Goal: Task Accomplishment & Management: Complete application form

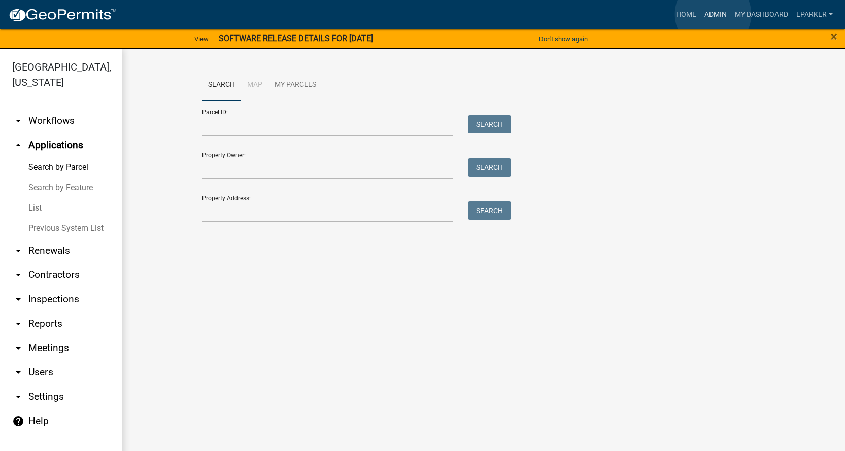
click at [713, 14] on link "Admin" at bounding box center [716, 14] width 30 height 19
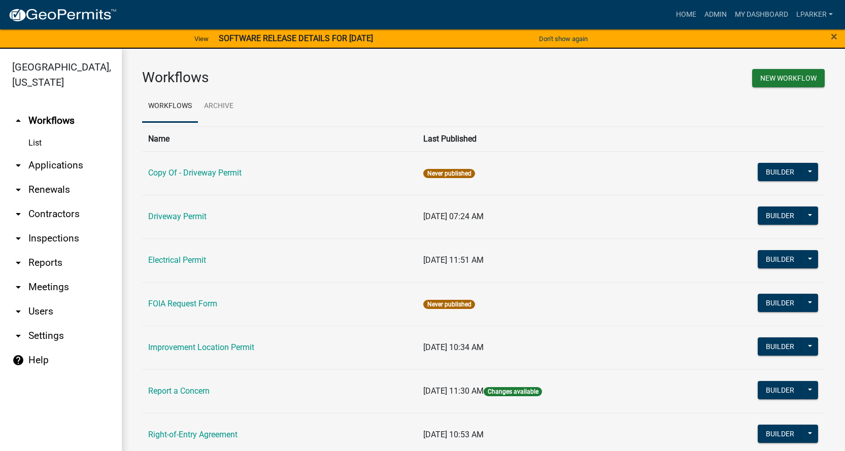
click at [44, 162] on link "arrow_drop_down Applications" at bounding box center [61, 165] width 122 height 24
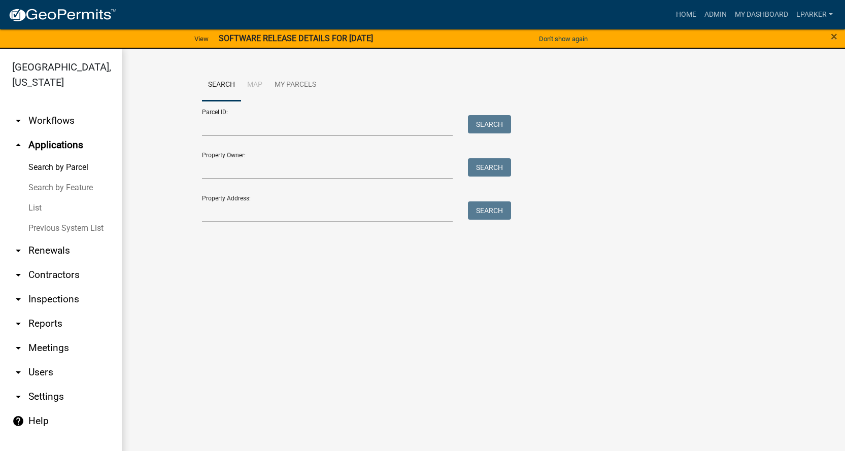
click at [36, 204] on link "List" at bounding box center [61, 208] width 122 height 20
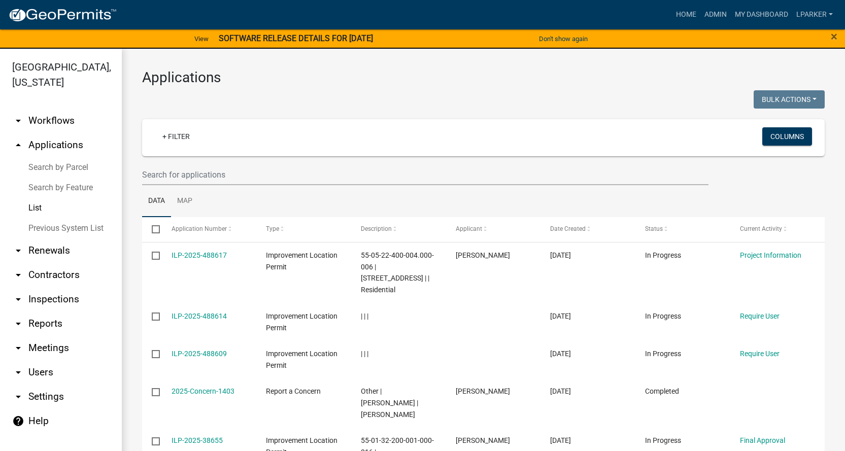
click at [60, 165] on link "Search by Parcel" at bounding box center [61, 167] width 122 height 20
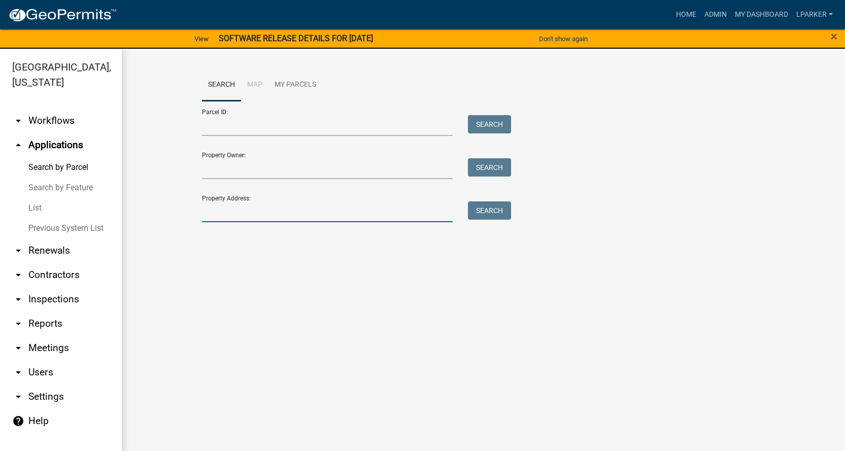
click at [224, 215] on input "Property Address:" at bounding box center [327, 212] width 251 height 21
type input "[STREET_ADDRESS][PERSON_NAME]"
click at [498, 212] on button "Search" at bounding box center [489, 211] width 43 height 18
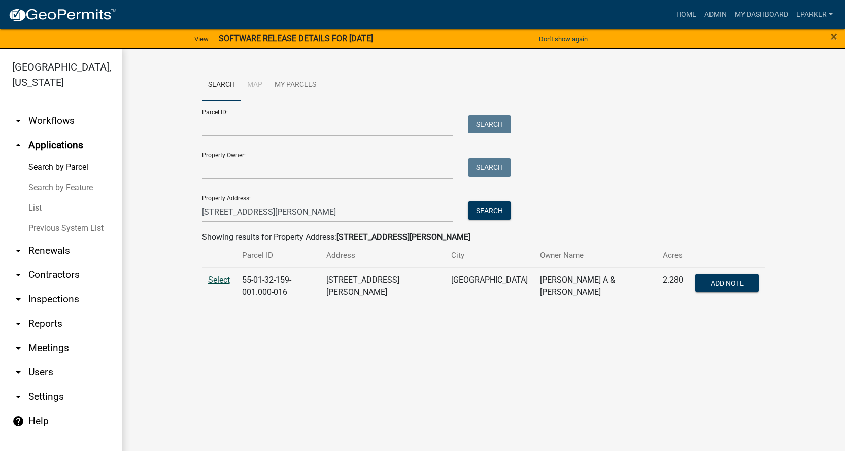
click at [216, 280] on span "Select" at bounding box center [219, 280] width 22 height 10
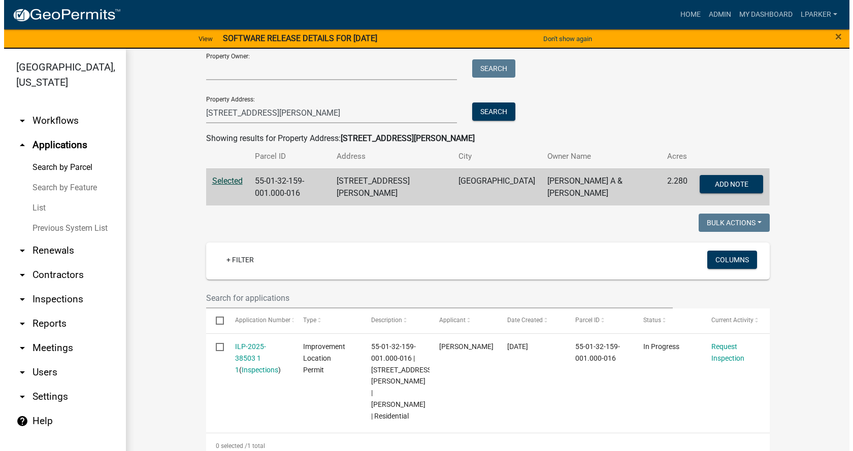
scroll to position [152, 0]
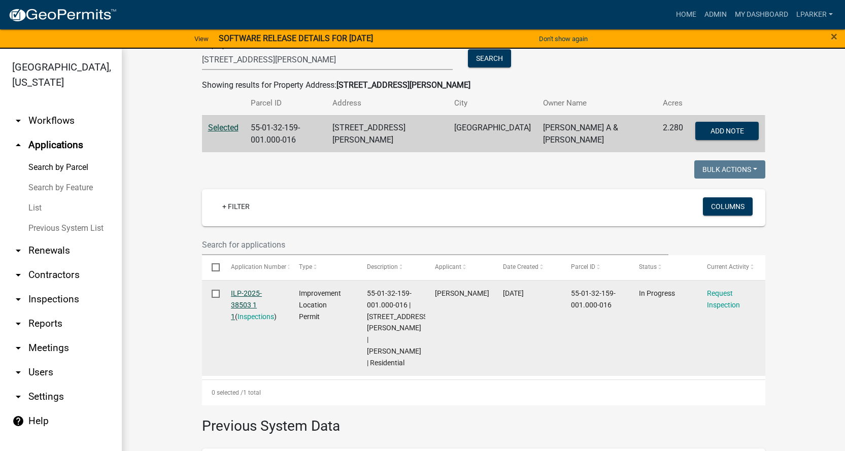
click at [242, 292] on link "ILP-2025-38503 1 1" at bounding box center [246, 304] width 31 height 31
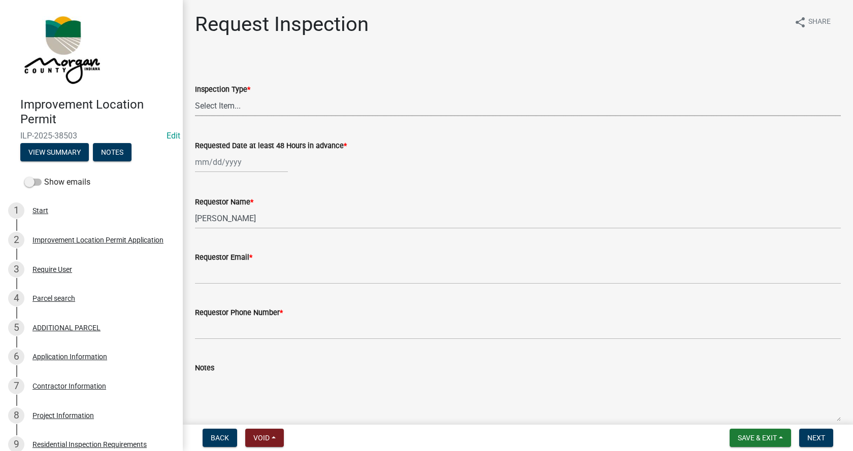
click at [219, 108] on select "Select Item... Footer Hole Bonding Underslab Foundation, Piers, Tie downs Prewa…" at bounding box center [518, 105] width 646 height 21
click at [195, 95] on select "Select Item... Footer Hole Bonding Underslab Foundation, Piers, Tie downs Prewa…" at bounding box center [518, 105] width 646 height 21
select select "46e4ea2b-1f29-4400-9983-a345a707b697"
click at [201, 161] on div at bounding box center [241, 162] width 93 height 21
click at [239, 231] on div "8" at bounding box center [238, 232] width 16 height 16
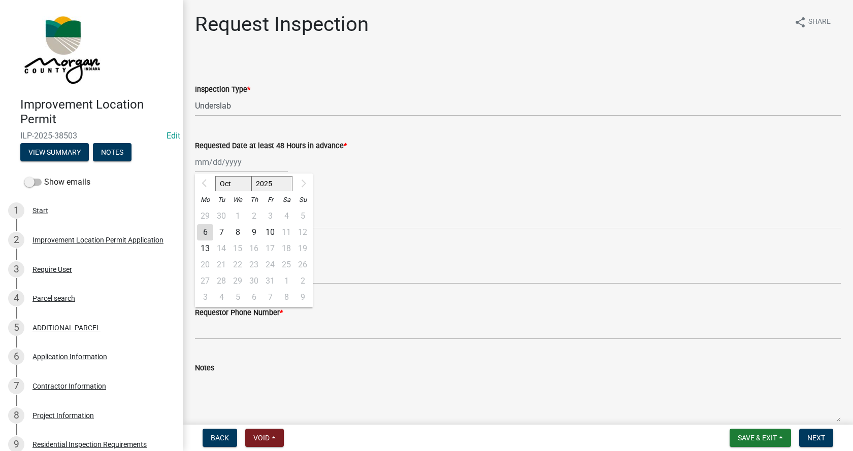
type input "[DATE]"
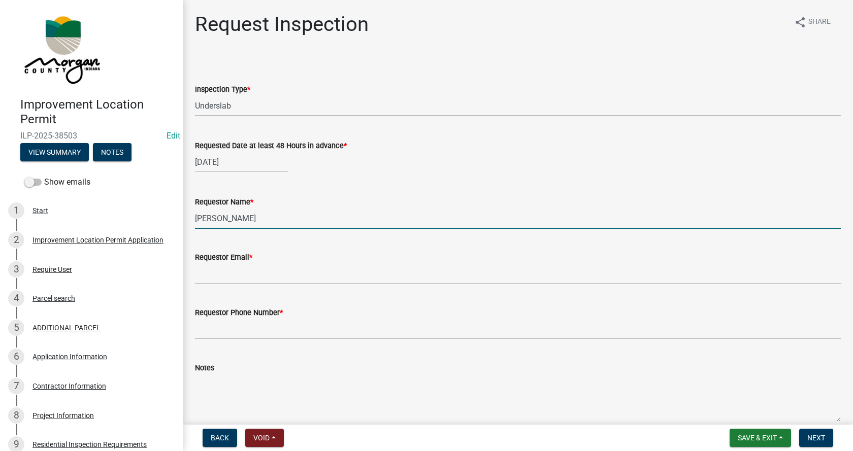
drag, startPoint x: 218, startPoint y: 220, endPoint x: 195, endPoint y: 219, distance: 22.9
click at [195, 221] on input "[PERSON_NAME]" at bounding box center [518, 218] width 646 height 21
type input "[PERSON_NAME]"
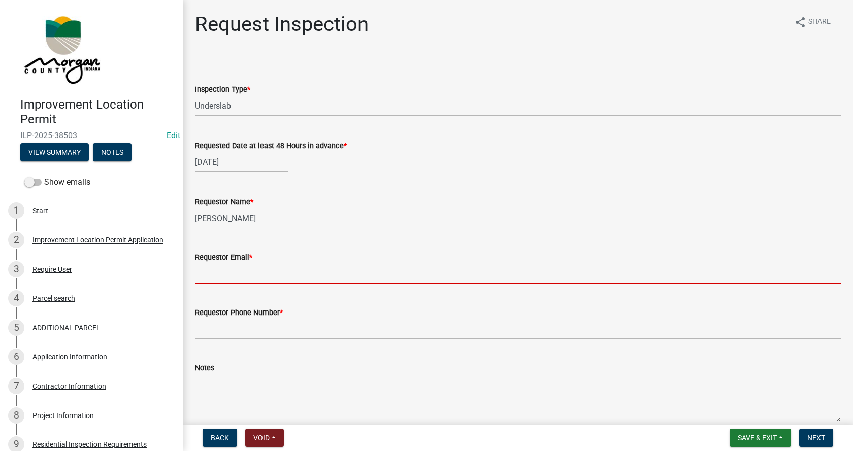
click at [205, 282] on input "Requestor Email *" at bounding box center [518, 274] width 646 height 21
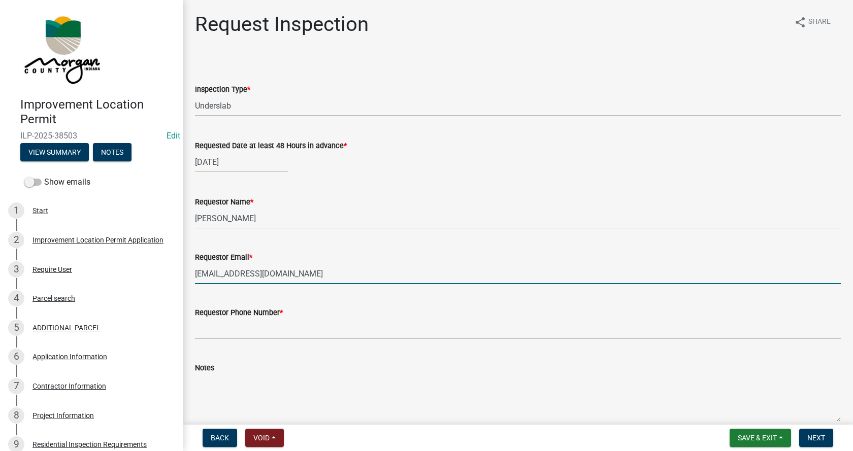
type input "[EMAIL_ADDRESS][DOMAIN_NAME]"
click at [199, 328] on input "Requestor Phone Number *" at bounding box center [518, 329] width 646 height 21
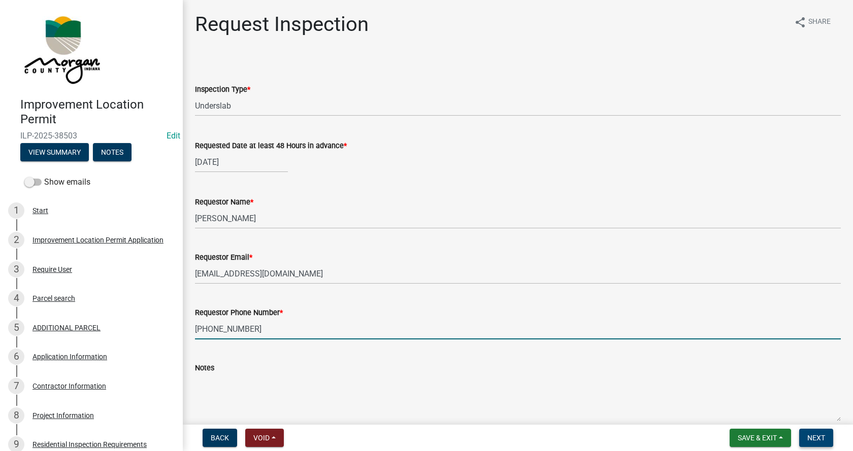
type input "[PHONE_NUMBER]"
click at [814, 437] on span "Next" at bounding box center [816, 438] width 18 height 8
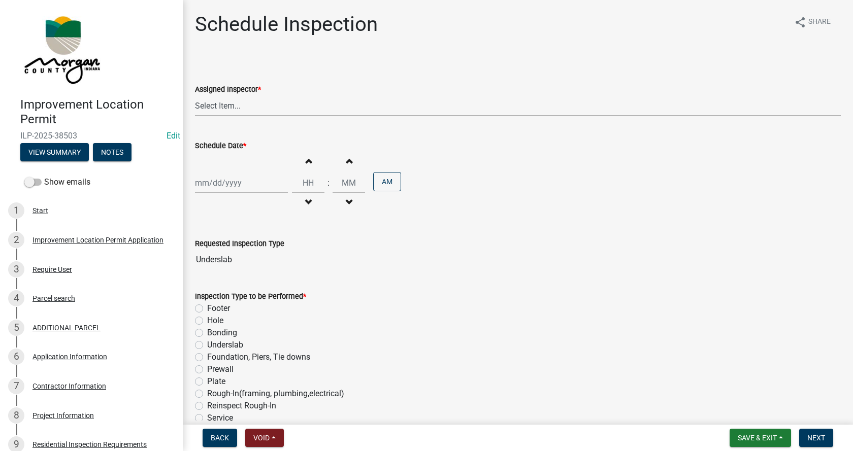
click at [230, 107] on select "Select Item... [PERSON_NAME] ([PERSON_NAME]) AndrewMason ([PERSON_NAME])" at bounding box center [518, 105] width 646 height 21
select select "47d75678-cf87-418f-879d-88d5340f2bcb"
click at [195, 95] on select "Select Item... [PERSON_NAME] ([PERSON_NAME]) AndrewMason ([PERSON_NAME])" at bounding box center [518, 105] width 646 height 21
click at [198, 182] on div at bounding box center [241, 183] width 93 height 21
select select "10"
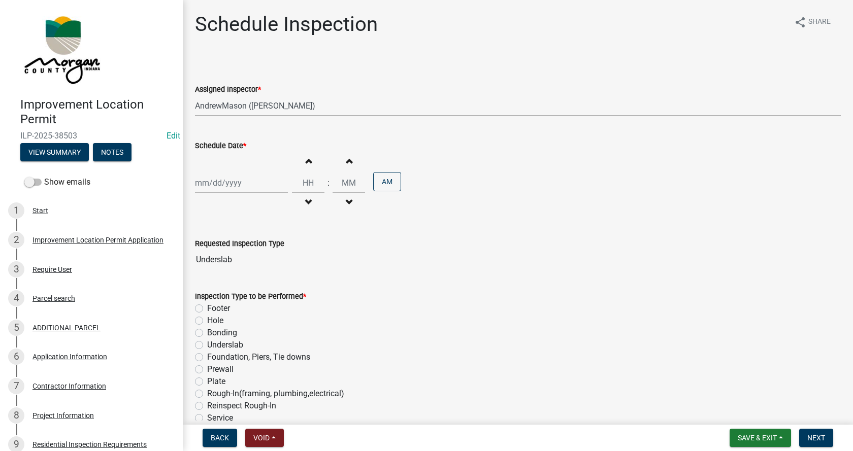
select select "2025"
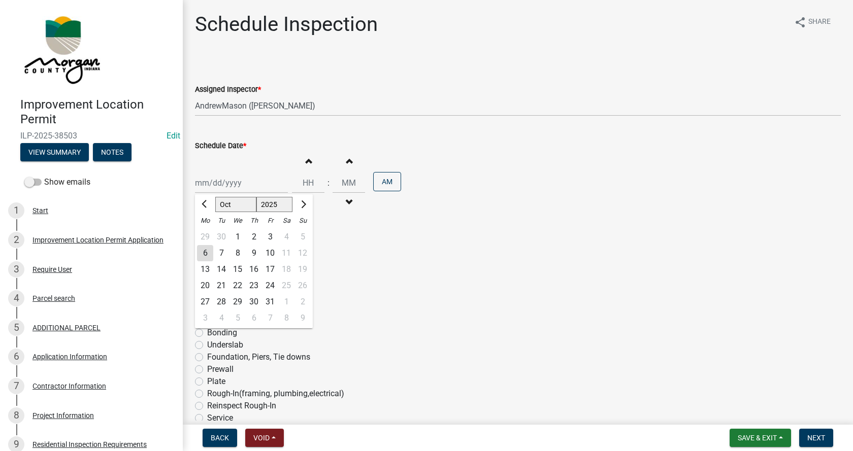
click at [239, 251] on div "8" at bounding box center [238, 253] width 16 height 16
type input "[DATE]"
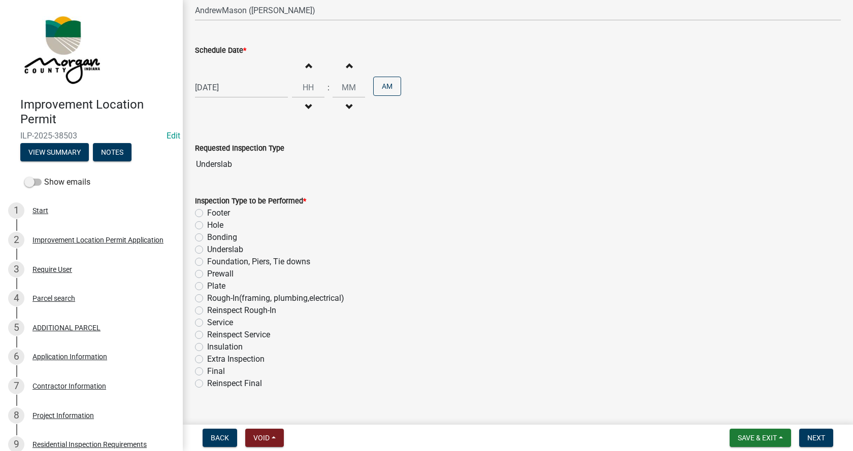
scroll to position [102, 0]
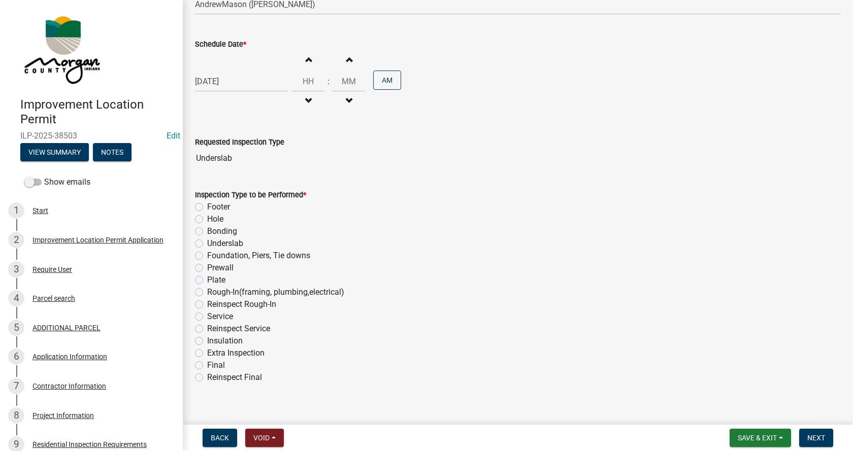
click at [207, 243] on label "Underslab" at bounding box center [225, 244] width 36 height 12
click at [207, 243] on input "Underslab" at bounding box center [210, 241] width 7 height 7
radio input "true"
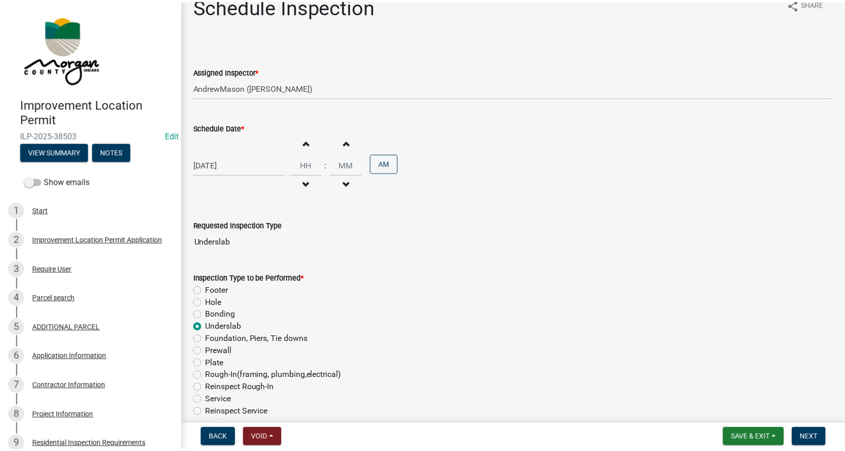
scroll to position [0, 0]
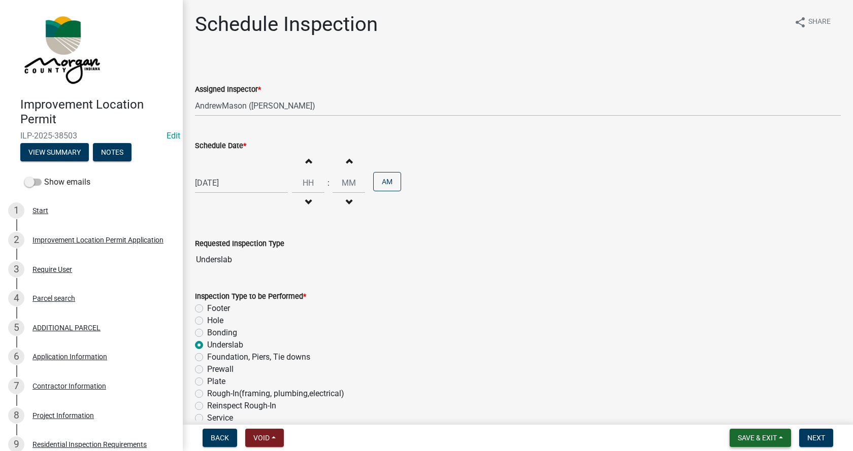
click at [776, 435] on span "Save & Exit" at bounding box center [757, 438] width 39 height 8
click at [732, 413] on button "Save & Exit" at bounding box center [750, 412] width 81 height 24
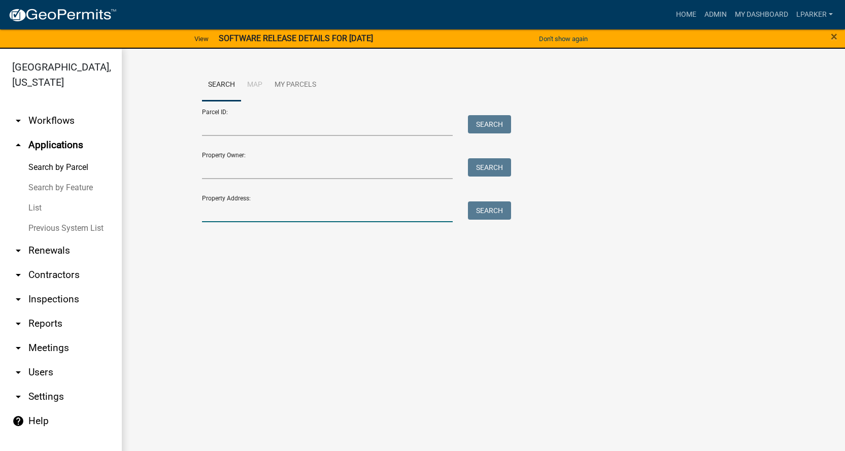
click at [218, 215] on input "Property Address:" at bounding box center [327, 212] width 251 height 21
